Goal: Information Seeking & Learning: Understand process/instructions

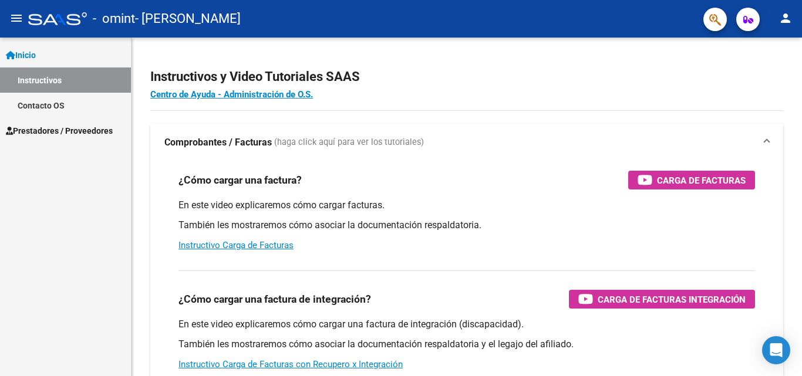
click at [92, 125] on span "Prestadores / Proveedores" at bounding box center [59, 131] width 107 height 13
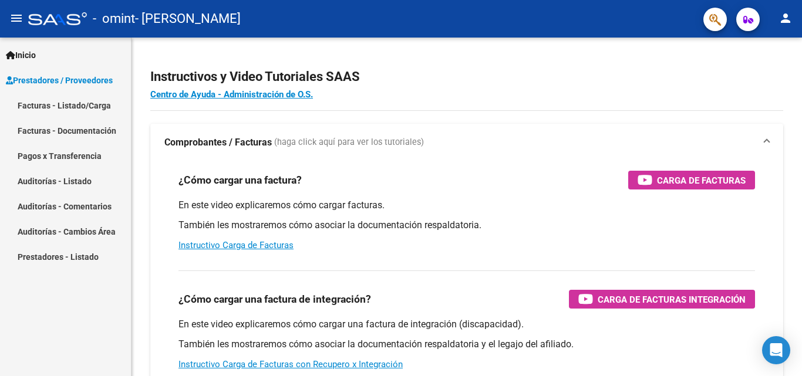
click at [101, 107] on link "Facturas - Listado/Carga" at bounding box center [65, 105] width 131 height 25
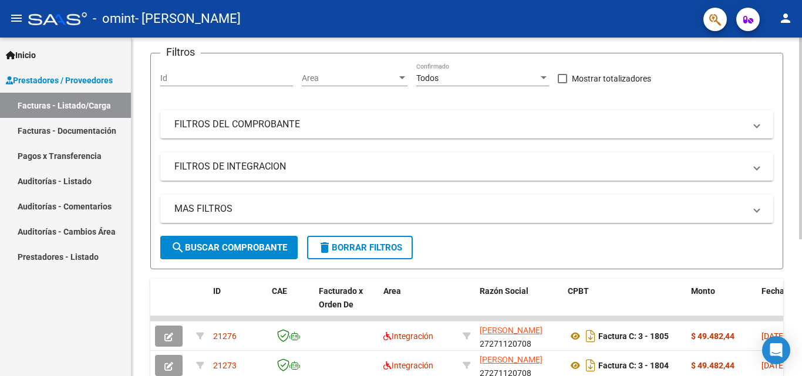
scroll to position [230, 0]
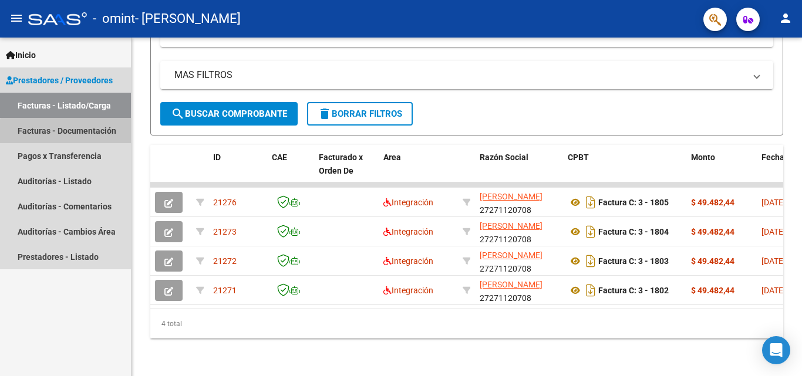
click at [92, 134] on link "Facturas - Documentación" at bounding box center [65, 130] width 131 height 25
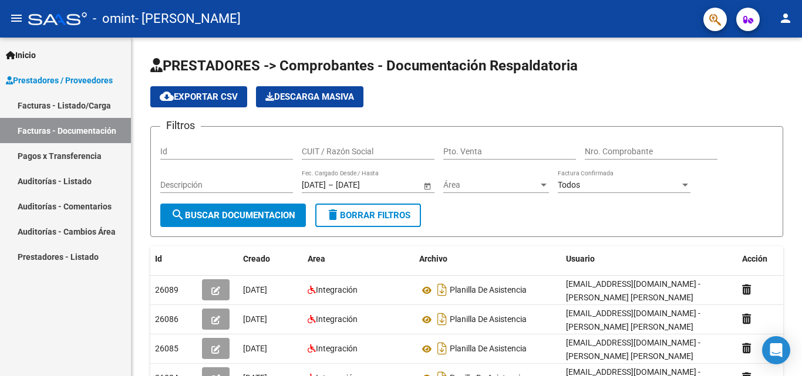
click at [100, 75] on span "Prestadores / Proveedores" at bounding box center [59, 80] width 107 height 13
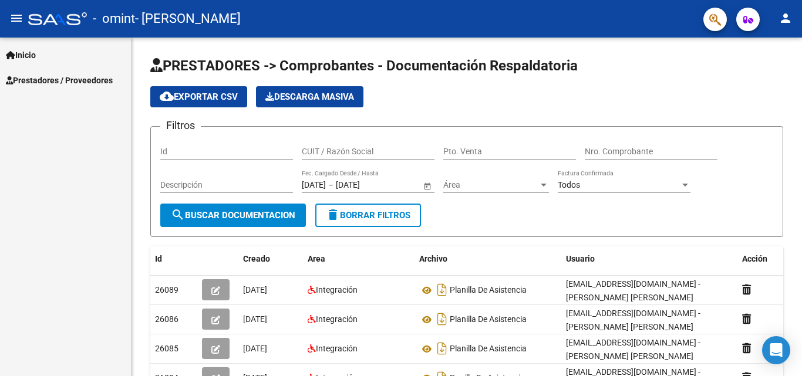
click at [87, 60] on link "Inicio" at bounding box center [65, 54] width 131 height 25
click at [81, 76] on link "Instructivos" at bounding box center [65, 80] width 131 height 25
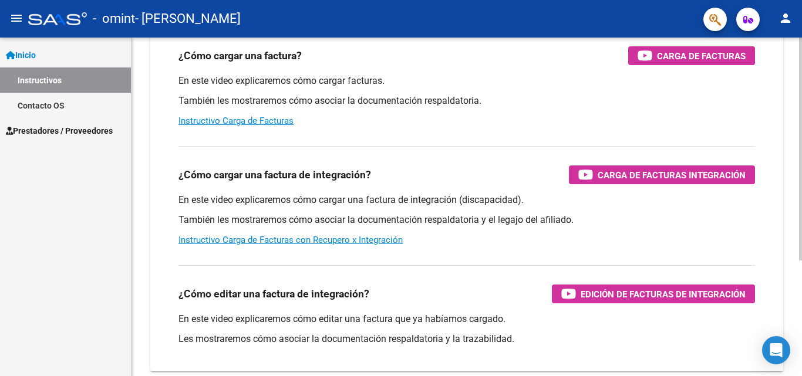
scroll to position [59, 0]
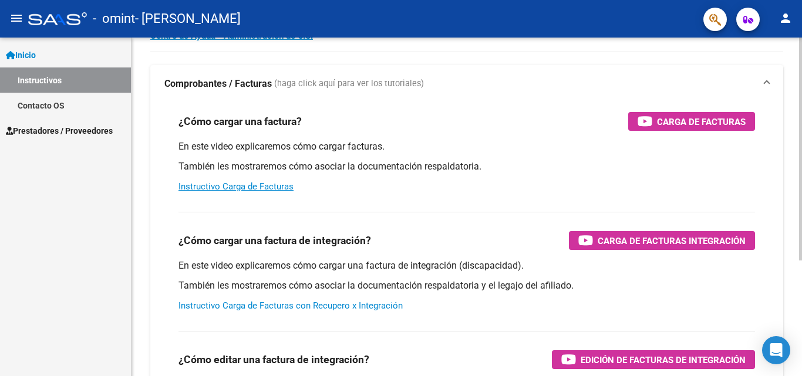
click at [308, 308] on link "Instructivo Carga de Facturas con Recupero x Integración" at bounding box center [291, 306] width 224 height 11
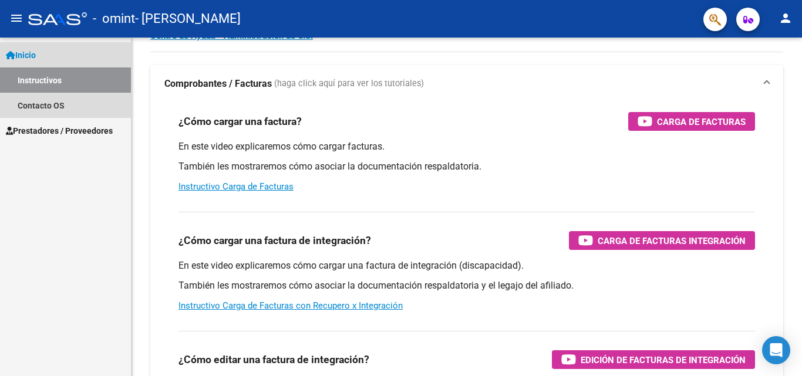
click at [90, 76] on link "Instructivos" at bounding box center [65, 80] width 131 height 25
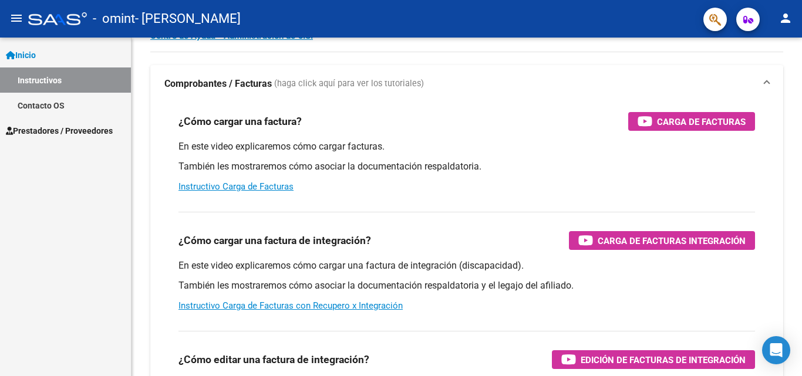
click at [92, 118] on link "Prestadores / Proveedores" at bounding box center [65, 130] width 131 height 25
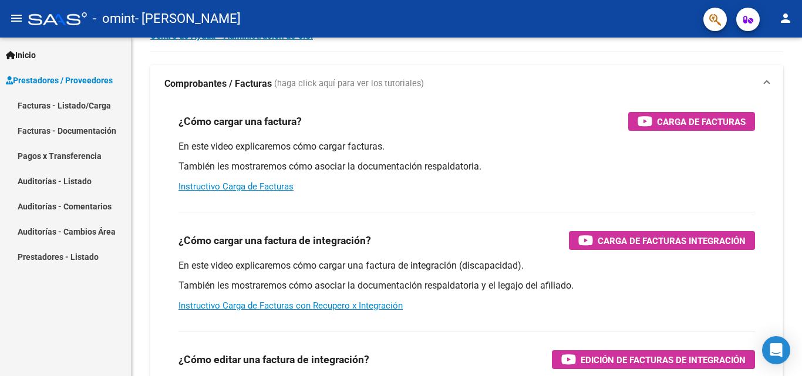
click at [100, 102] on link "Facturas - Listado/Carga" at bounding box center [65, 105] width 131 height 25
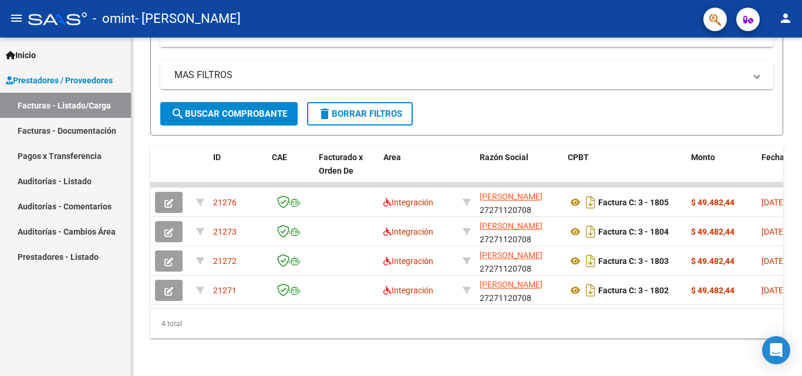
click at [793, 15] on mat-toolbar "menu - omint - [PERSON_NAME] person" at bounding box center [401, 19] width 802 height 38
click at [788, 15] on mat-icon "person" at bounding box center [786, 18] width 14 height 14
click at [764, 72] on button "exit_to_app Salir" at bounding box center [762, 77] width 72 height 28
